Goal: Task Accomplishment & Management: Manage account settings

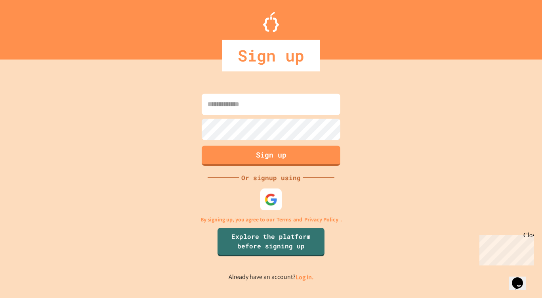
click at [272, 197] on img at bounding box center [271, 199] width 13 height 13
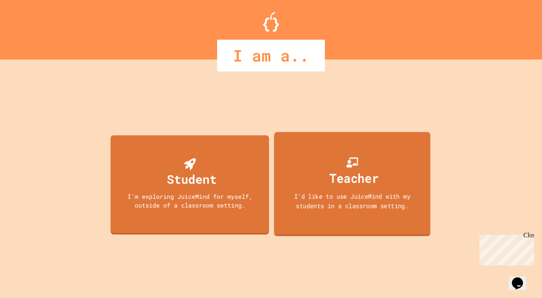
click at [360, 177] on div "Teacher" at bounding box center [354, 177] width 49 height 19
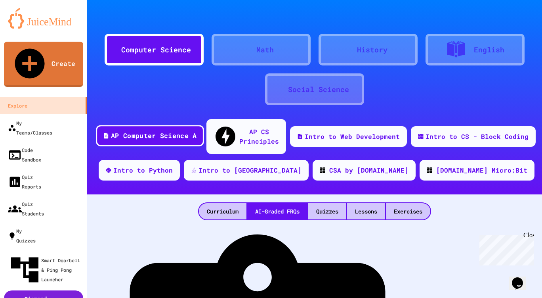
click at [139, 131] on div "AP Computer Science A" at bounding box center [154, 136] width 86 height 10
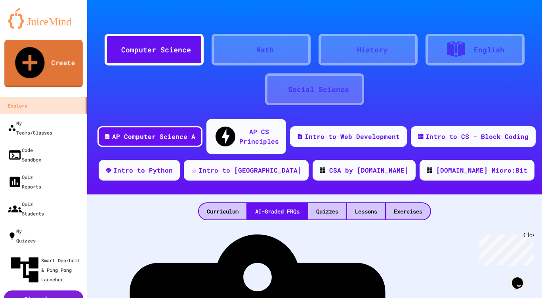
click at [59, 49] on link "Create" at bounding box center [43, 64] width 78 height 48
type input "********"
click at [253, 123] on body "We are updating our servers at 7PM EST [DATE]. [PERSON_NAME] should continue to…" at bounding box center [271, 149] width 542 height 298
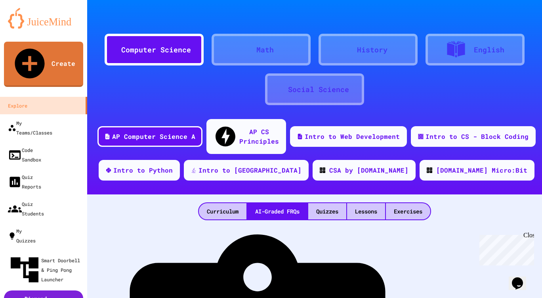
type input "******"
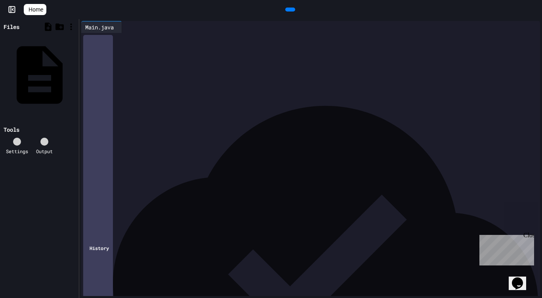
click at [33, 11] on icon at bounding box center [32, 14] width 8 height 7
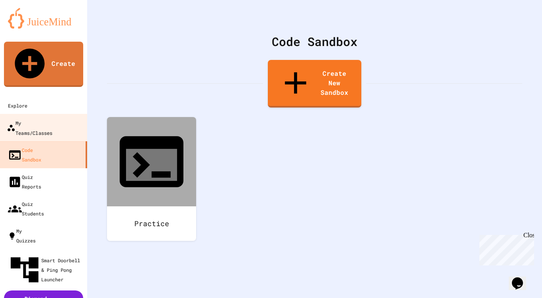
click at [52, 118] on div "My Teams/Classes" at bounding box center [30, 127] width 46 height 19
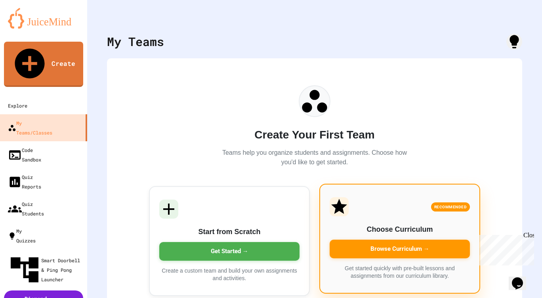
click at [399, 247] on div "Browse Curriculum →" at bounding box center [400, 248] width 140 height 19
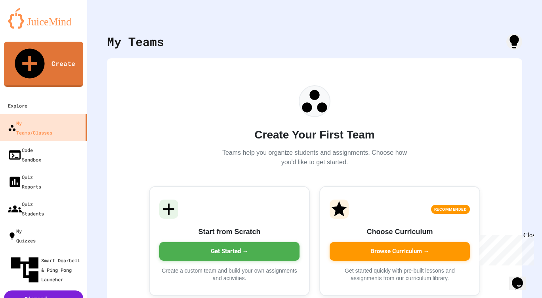
scroll to position [47, 0]
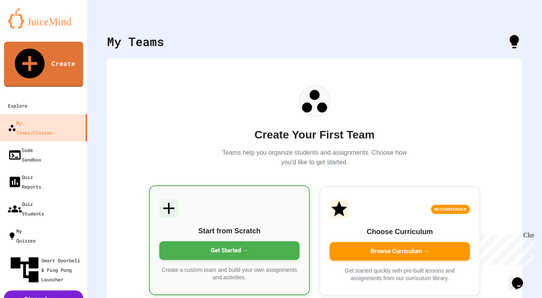
click at [240, 246] on div "Get Started →" at bounding box center [229, 250] width 140 height 19
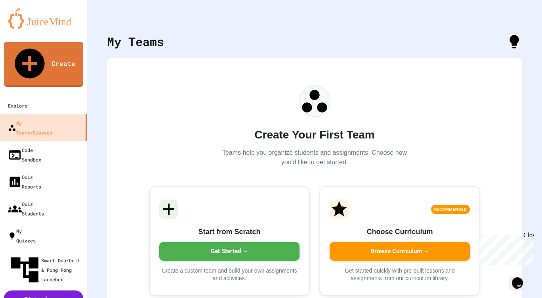
type input "**********"
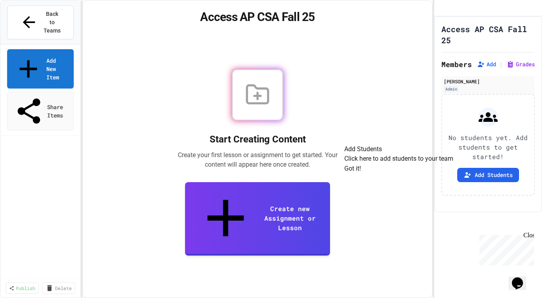
click at [398, 112] on div "Start Creating Content Create your first lesson or assignment to get started. Y…" at bounding box center [257, 162] width 330 height 251
click at [361, 173] on button "Got it!" at bounding box center [352, 169] width 17 height 10
click at [490, 182] on button "Add Students" at bounding box center [488, 175] width 62 height 14
